Goal: Book appointment/travel/reservation

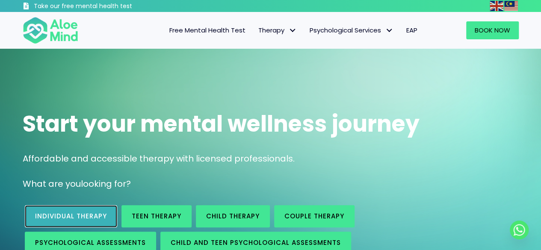
click at [95, 218] on span "Individual therapy" at bounding box center [71, 216] width 72 height 9
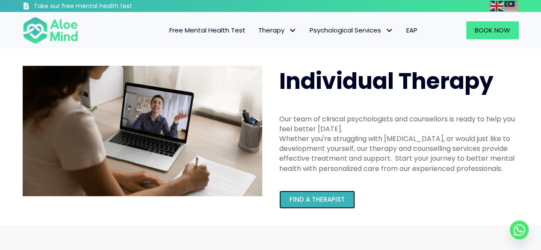
click at [309, 198] on span "Find a therapist" at bounding box center [317, 199] width 55 height 9
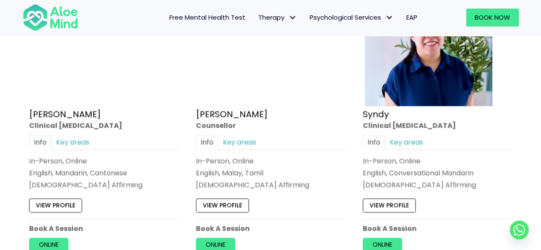
scroll to position [2140, 0]
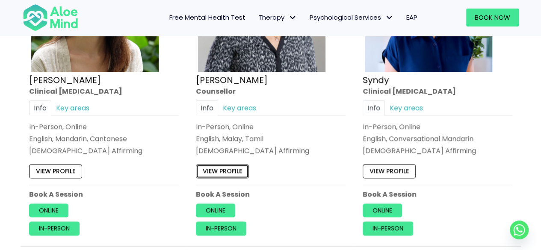
click at [225, 169] on link "View profile" at bounding box center [222, 171] width 53 height 14
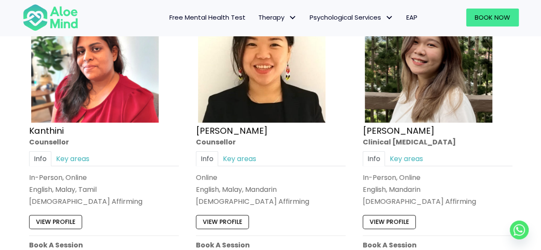
scroll to position [1455, 0]
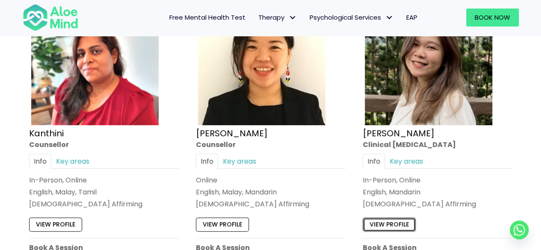
click at [398, 220] on link "View profile" at bounding box center [389, 225] width 53 height 14
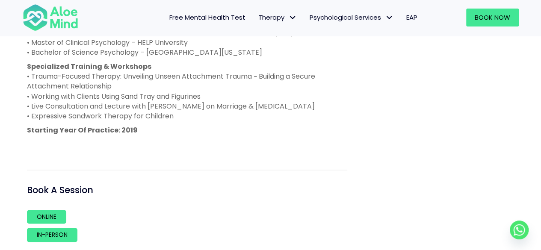
scroll to position [556, 0]
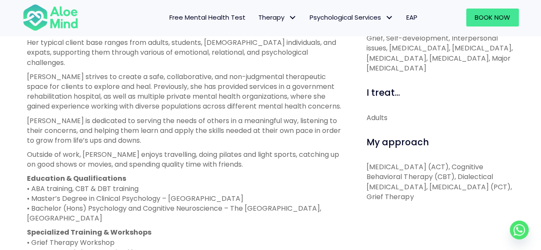
scroll to position [342, 0]
